Goal: Transaction & Acquisition: Register for event/course

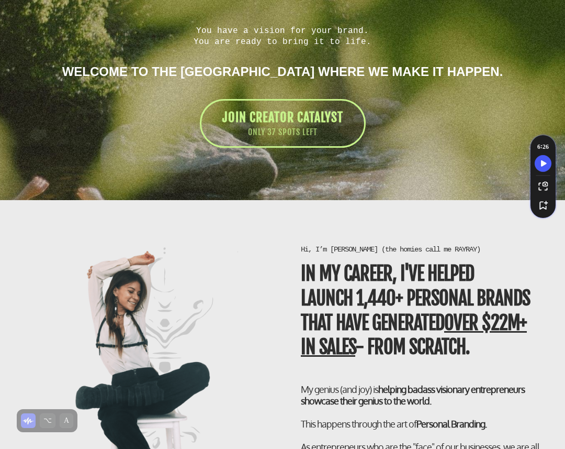
scroll to position [1868, 0]
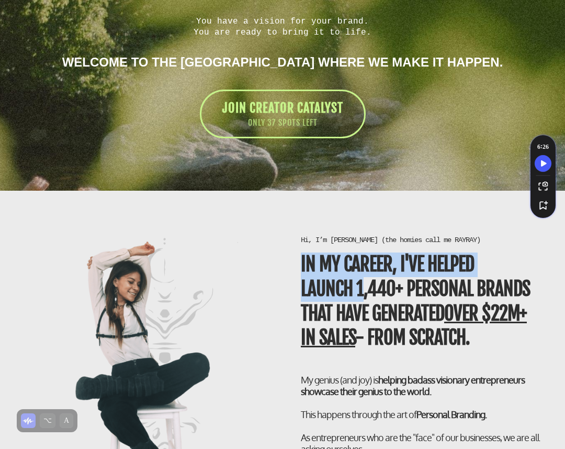
drag, startPoint x: 295, startPoint y: 265, endPoint x: 361, endPoint y: 298, distance: 73.5
click at [361, 299] on div "Hi, I’m [PERSON_NAME] (the homies call me RAYRAY) In my career, I've helped LAU…" at bounding box center [422, 429] width 262 height 388
click at [361, 298] on b "In my career, I've helped LAUNCH 1,440+ personal brands that have generated ove…" at bounding box center [415, 300] width 229 height 97
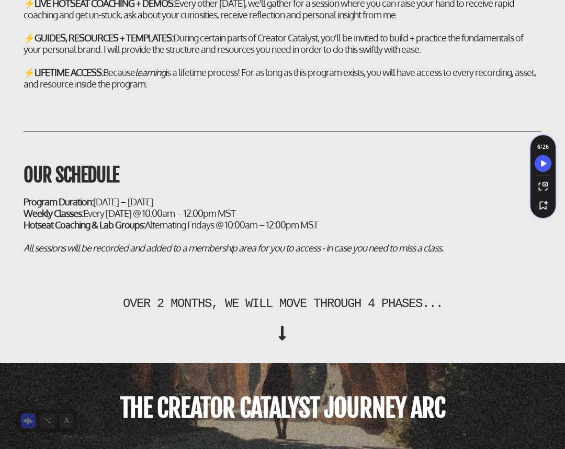
scroll to position [3480, 0]
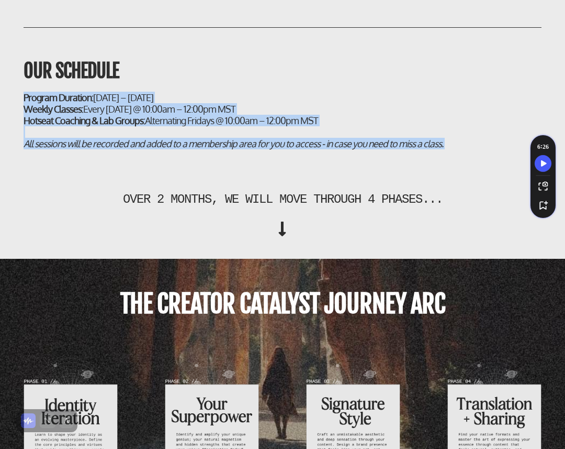
drag, startPoint x: 19, startPoint y: 140, endPoint x: 182, endPoint y: 206, distance: 175.6
click at [182, 206] on div "over 2 months, WE WILL MOVE THROUGH 4 PHASES..." at bounding box center [282, 204] width 565 height 88
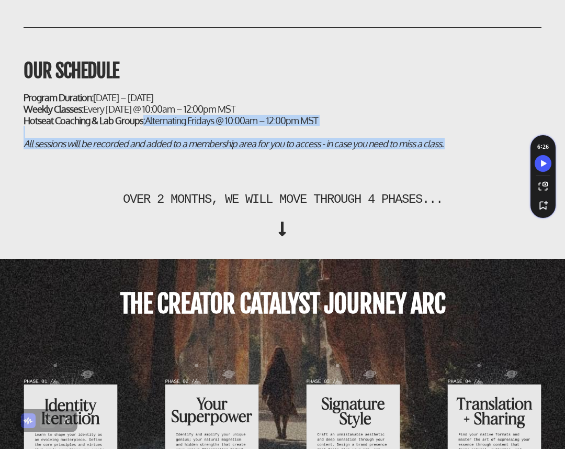
drag, startPoint x: 142, startPoint y: 161, endPoint x: 351, endPoint y: 217, distance: 215.7
click at [351, 217] on div "over 2 months, WE WILL MOVE THROUGH 4 PHASES..." at bounding box center [282, 204] width 555 height 68
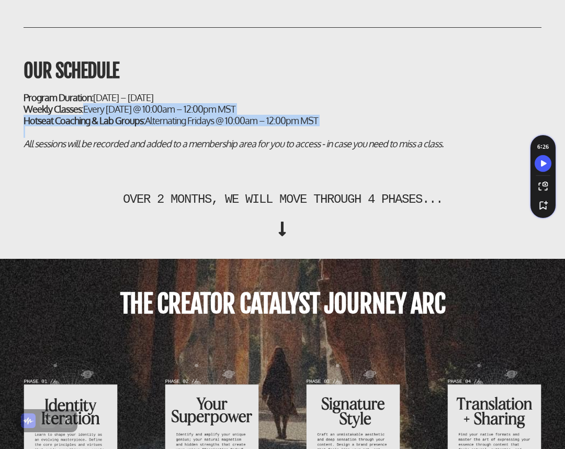
drag, startPoint x: 85, startPoint y: 156, endPoint x: 344, endPoint y: 177, distance: 259.9
click at [344, 149] on h2 "Program Duration: [DATE] – [DATE] Weekly Classes: Every [DATE] @ 10:00am – 12:0…" at bounding box center [283, 121] width 518 height 58
click at [344, 138] on div at bounding box center [283, 132] width 518 height 12
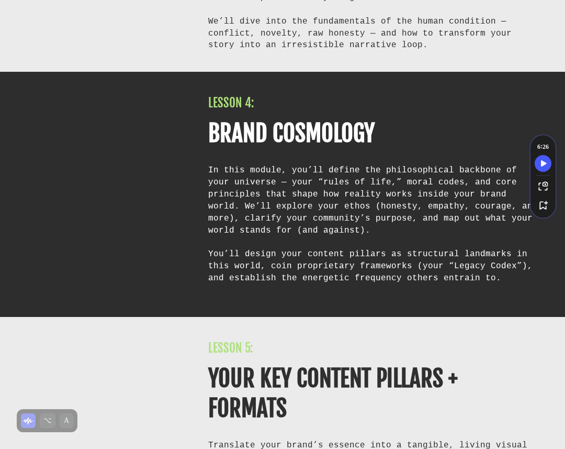
scroll to position [5034, 0]
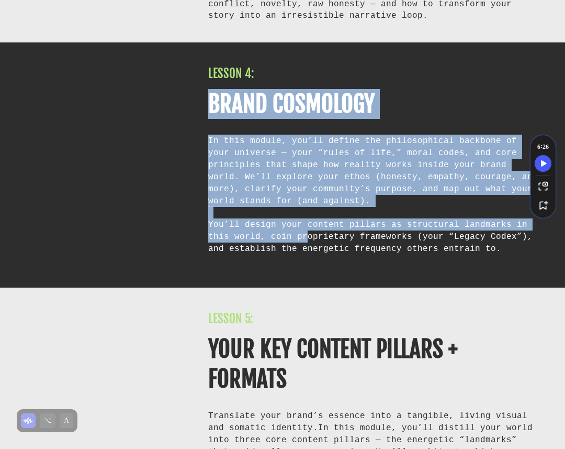
drag, startPoint x: 204, startPoint y: 121, endPoint x: 281, endPoint y: 261, distance: 160.0
click at [281, 261] on div "LESSON 4: BRAND COSMOLOGY In this module, you’ll define the philosophical backb…" at bounding box center [375, 166] width 354 height 200
click at [281, 261] on div "You’ll design your content pillars as structural landmarks in this world, coin …" at bounding box center [374, 242] width 333 height 48
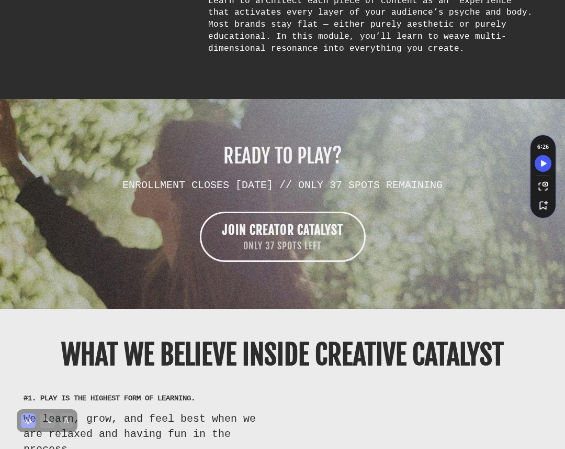
scroll to position [6119, 0]
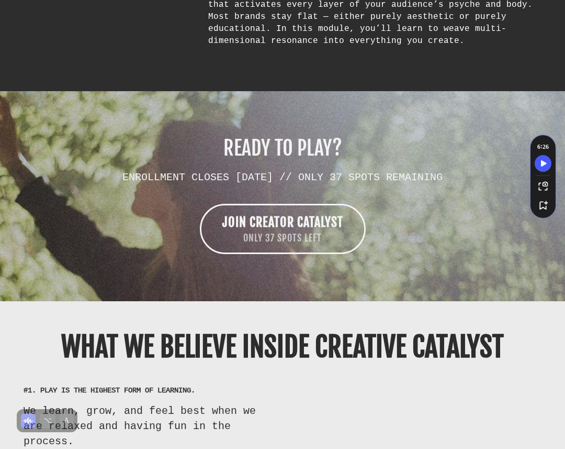
drag, startPoint x: 202, startPoint y: 156, endPoint x: 478, endPoint y: 151, distance: 275.9
click at [478, 171] on h2 "ENROLLMENT CLOSES [DATE] // ONLY 37 SPOTS REMAINING" at bounding box center [283, 177] width 518 height 12
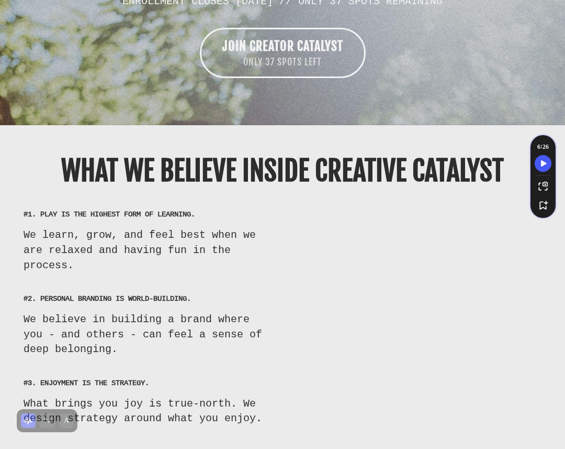
scroll to position [6302, 0]
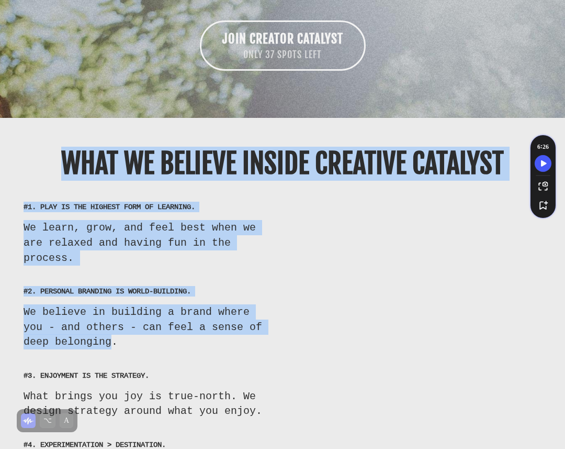
drag, startPoint x: 52, startPoint y: 139, endPoint x: 113, endPoint y: 323, distance: 193.5
click at [113, 323] on div "WHAT WE BELIEVE INSIDE CREATIVE CATALYST #1. PLAY IS THE HIGHEST FORM OF LEARNI…" at bounding box center [282, 315] width 565 height 364
click at [113, 323] on div "We believe in building a brand where you - and others - can feel a sense of dee…" at bounding box center [144, 326] width 241 height 45
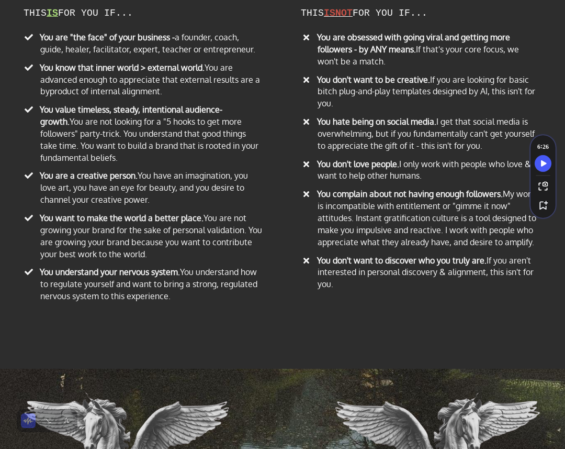
scroll to position [6987, 0]
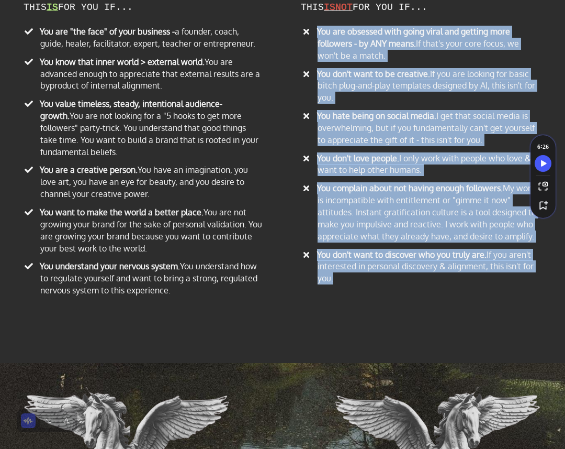
drag, startPoint x: 316, startPoint y: 11, endPoint x: 327, endPoint y: 286, distance: 275.0
click at [327, 286] on div "THIS IS FOR YOU IF... You are "the face" of your business - a founder, coach, g…" at bounding box center [282, 145] width 565 height 339
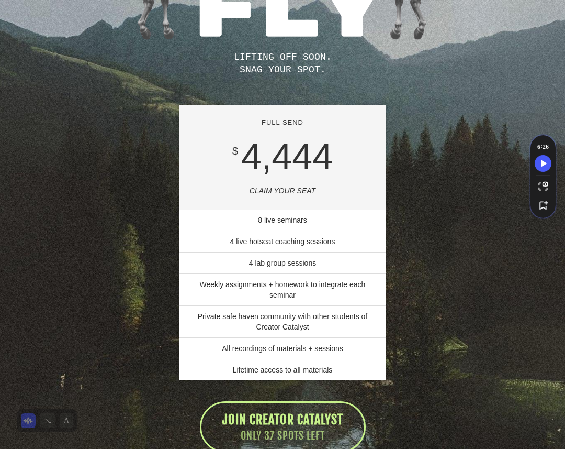
scroll to position [7519, 0]
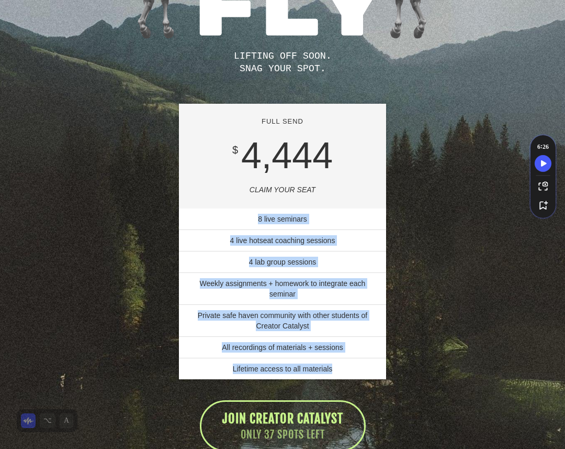
drag, startPoint x: 256, startPoint y: 200, endPoint x: 337, endPoint y: 348, distance: 167.5
click at [337, 349] on ul "8 live seminars 4 live hotseat coaching sessions 4 lab group sessions Weekly as…" at bounding box center [282, 293] width 207 height 171
click at [337, 357] on li "Lifetime access to all materials" at bounding box center [282, 367] width 207 height 21
drag, startPoint x: 229, startPoint y: 218, endPoint x: 347, endPoint y: 345, distance: 174.1
click at [347, 345] on ul "8 live seminars 4 live hotseat coaching sessions 4 lab group sessions Weekly as…" at bounding box center [282, 293] width 207 height 171
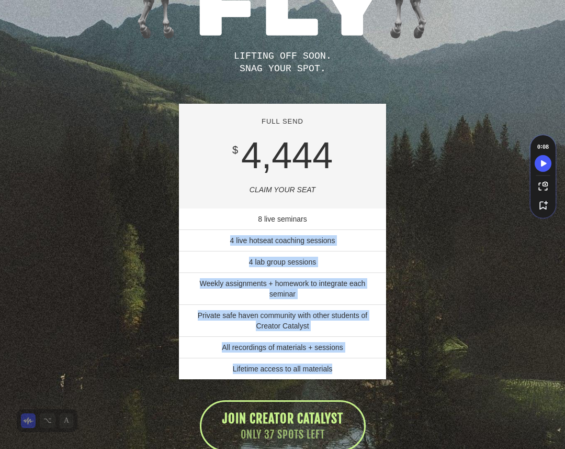
click at [347, 357] on li "Lifetime access to all materials" at bounding box center [282, 367] width 207 height 21
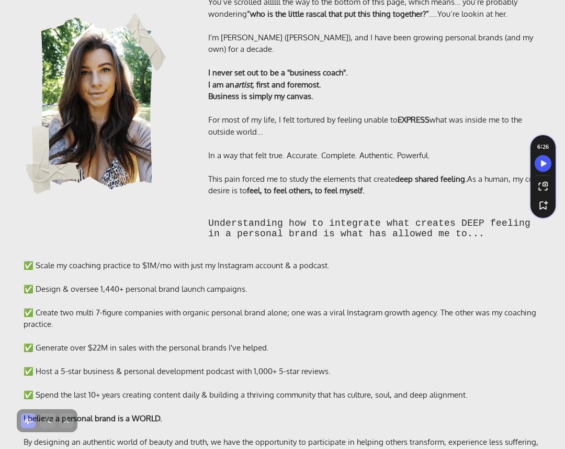
scroll to position [8264, 0]
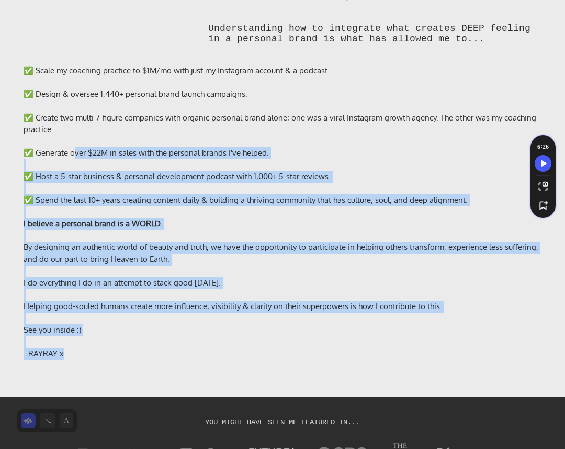
drag, startPoint x: 71, startPoint y: 132, endPoint x: 80, endPoint y: 358, distance: 225.8
click at [80, 358] on div "Meet Your GUIDE You’ve scrolled allllll the way to the bottom of this page, whi…" at bounding box center [282, 66] width 565 height 649
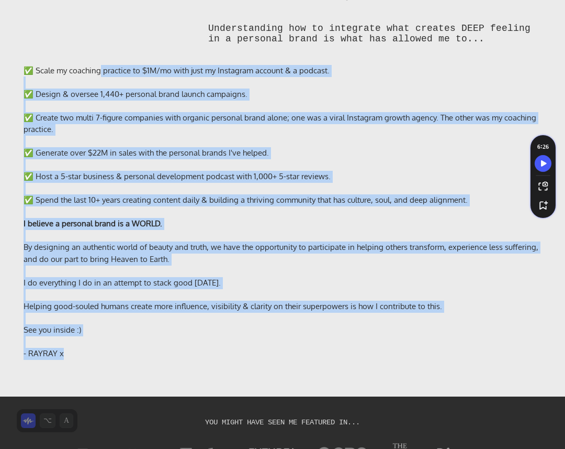
drag, startPoint x: 97, startPoint y: 345, endPoint x: 97, endPoint y: 58, distance: 287.4
click at [97, 58] on div "✅ Scale my coaching practice to $1M/mo with just my Instagram account & a podca…" at bounding box center [282, 212] width 565 height 316
click at [97, 65] on div "✅ Scale my coaching practice to $1M/mo with just my Instagram account & a podca…" at bounding box center [283, 71] width 518 height 12
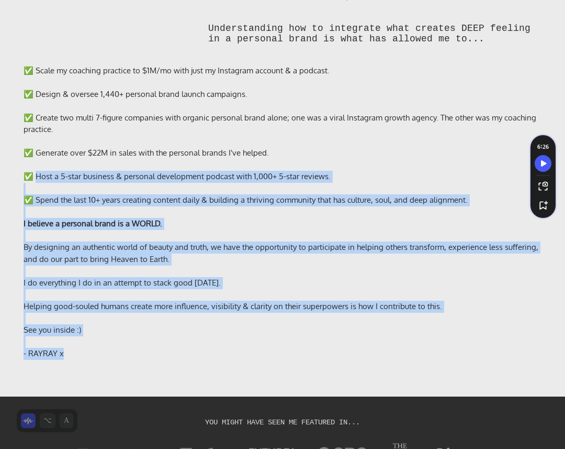
drag, startPoint x: 32, startPoint y: 157, endPoint x: 141, endPoint y: 349, distance: 220.3
click at [141, 349] on div "✅ Scale my coaching practice to $1M/mo with just my Instagram account & a podca…" at bounding box center [282, 212] width 565 height 316
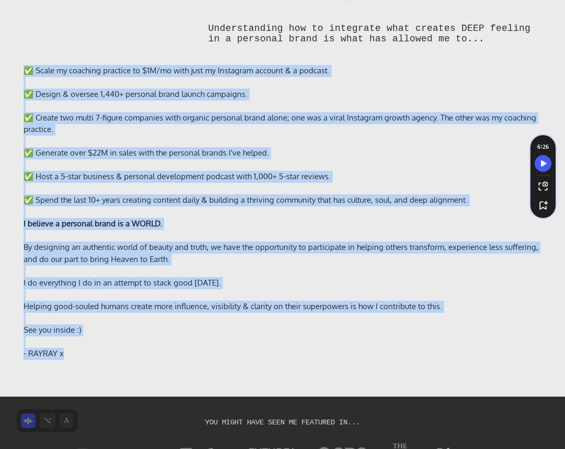
drag, startPoint x: 136, startPoint y: 347, endPoint x: 12, endPoint y: 35, distance: 335.7
click at [12, 35] on div "Meet Your GUIDE You’ve scrolled allllll the way to the bottom of this page, whi…" at bounding box center [282, 66] width 565 height 649
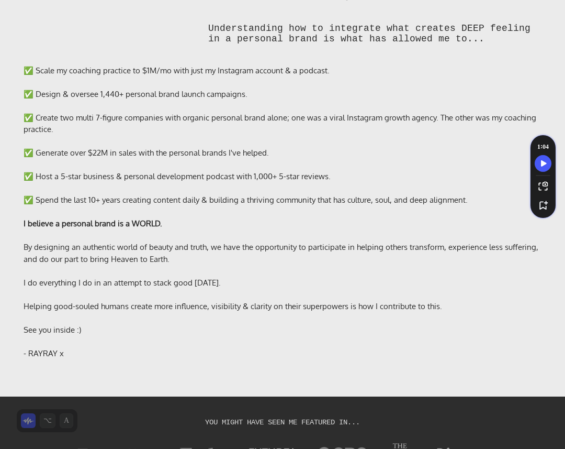
click at [107, 324] on div "See you inside :)" at bounding box center [283, 330] width 518 height 12
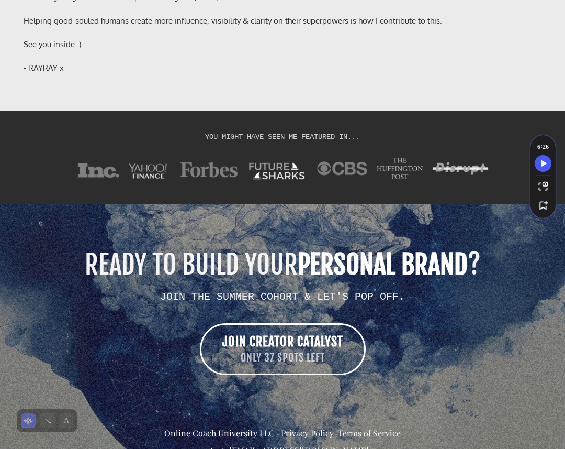
scroll to position [8586, 0]
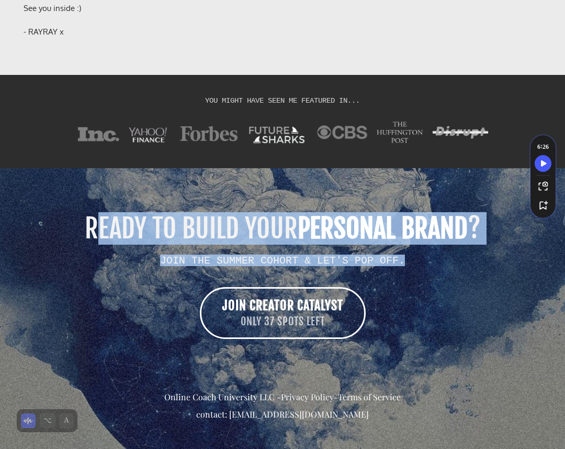
drag, startPoint x: 79, startPoint y: 206, endPoint x: 392, endPoint y: 254, distance: 317.2
click at [392, 254] on div "READY TO BUILD YOUR PERSONAL BRAND ? JOIN THE SUMMER COHORT & LET'S POP OFF. JO…" at bounding box center [282, 317] width 539 height 205
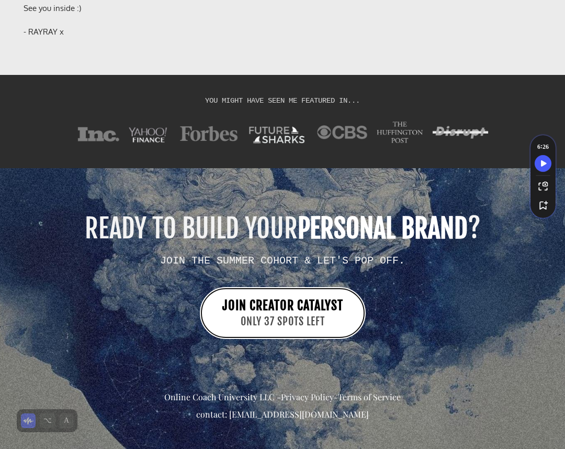
click at [235, 314] on span "ONLY 37 SPOTS LEFT" at bounding box center [282, 321] width 121 height 15
